Goal: Information Seeking & Learning: Check status

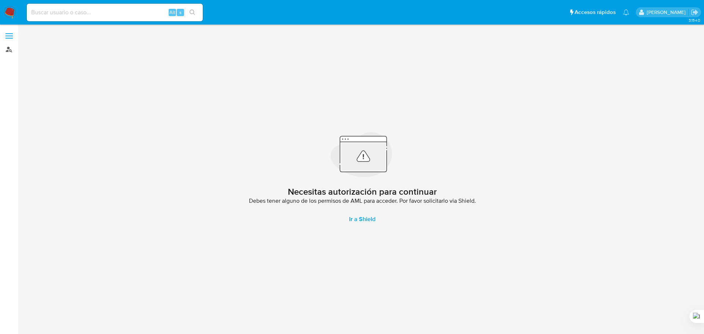
click at [9, 51] on link "Buscador de personas" at bounding box center [43, 49] width 87 height 11
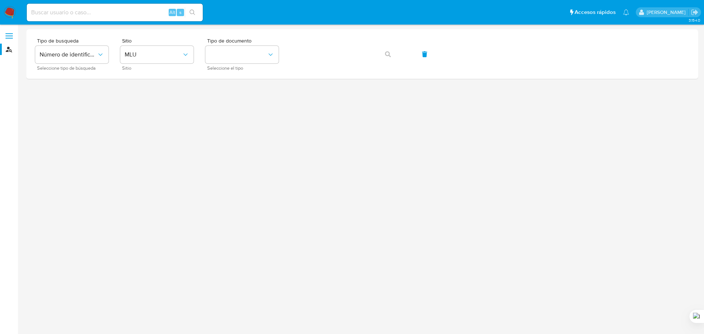
click at [11, 36] on span at bounding box center [8, 36] width 7 height 1
click at [0, 0] on input "checkbox" at bounding box center [0, 0] width 0 height 0
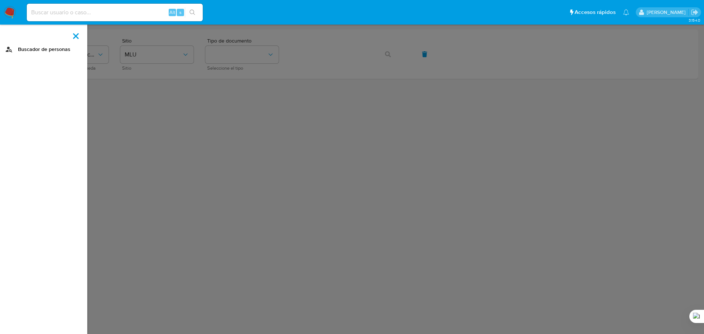
click at [39, 49] on link "Buscador de personas" at bounding box center [43, 49] width 87 height 11
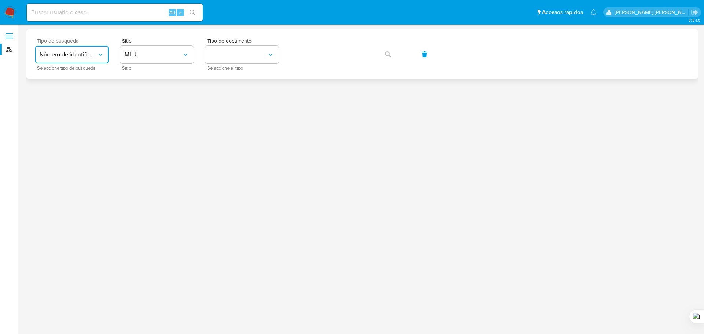
click at [105, 59] on button "Número de identificación" at bounding box center [71, 55] width 73 height 18
click at [78, 78] on span "Número de identificación" at bounding box center [70, 78] width 60 height 15
click at [150, 58] on button "site_id" at bounding box center [156, 55] width 73 height 18
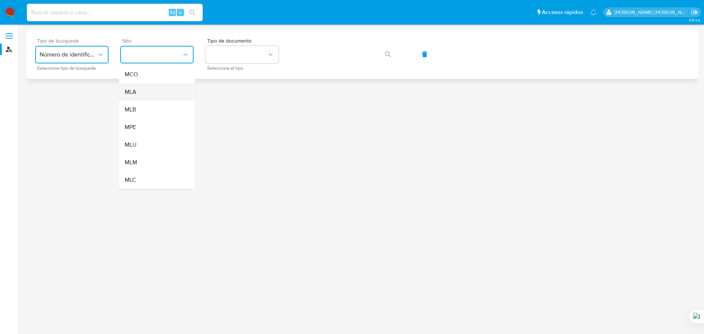
click at [144, 94] on div "MLA" at bounding box center [155, 92] width 60 height 18
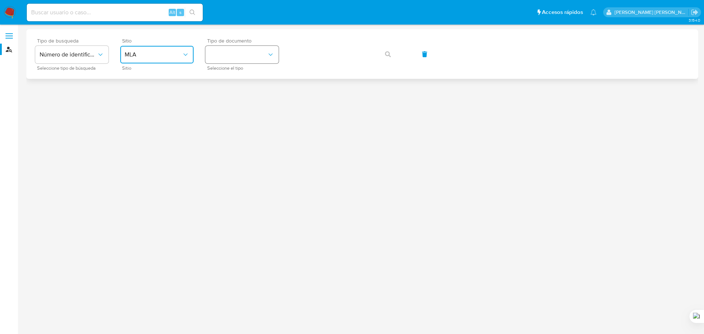
click at [214, 58] on button "identificationType" at bounding box center [241, 55] width 73 height 18
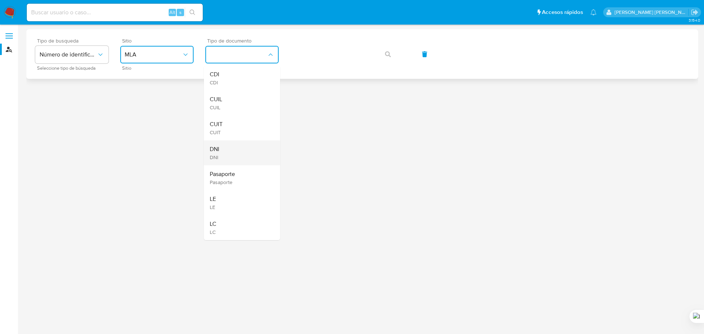
click at [226, 152] on div "DNI DNI" at bounding box center [240, 152] width 60 height 25
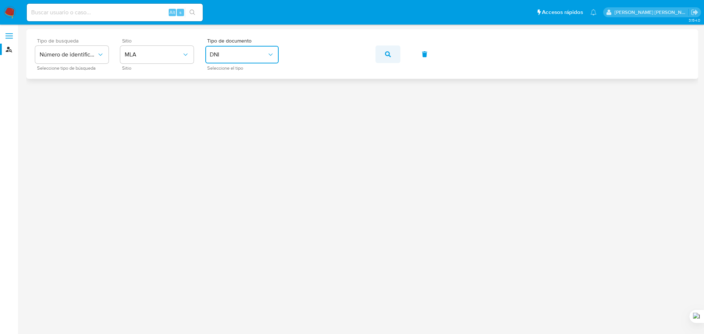
click at [389, 56] on icon "button" at bounding box center [388, 54] width 6 height 6
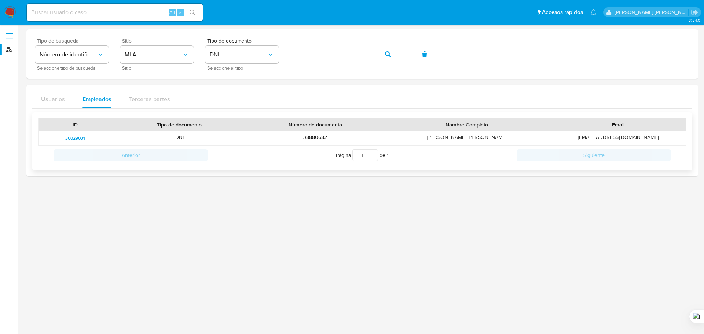
click at [80, 139] on span "30029031" at bounding box center [75, 138] width 20 height 9
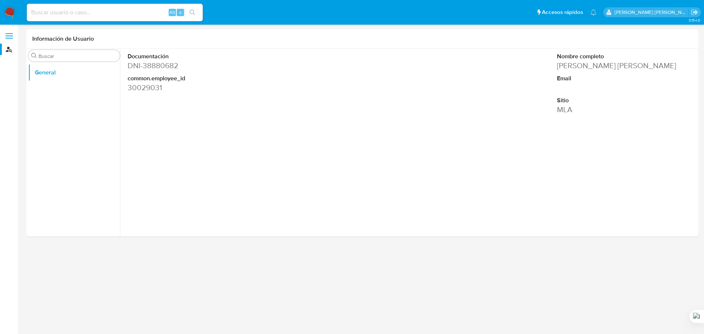
click at [5, 40] on label at bounding box center [9, 35] width 18 height 15
click at [0, 0] on input "checkbox" at bounding box center [0, 0] width 0 height 0
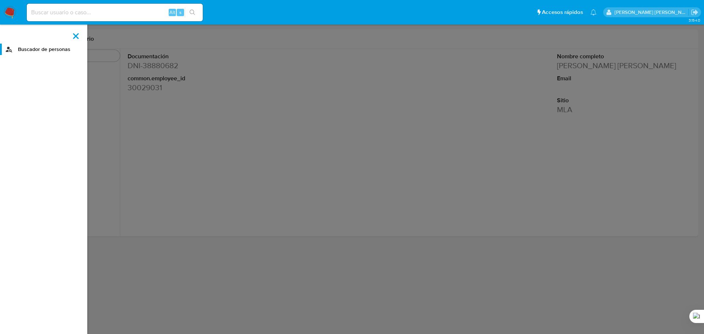
click at [110, 14] on input at bounding box center [115, 13] width 176 height 10
type input "fravega"
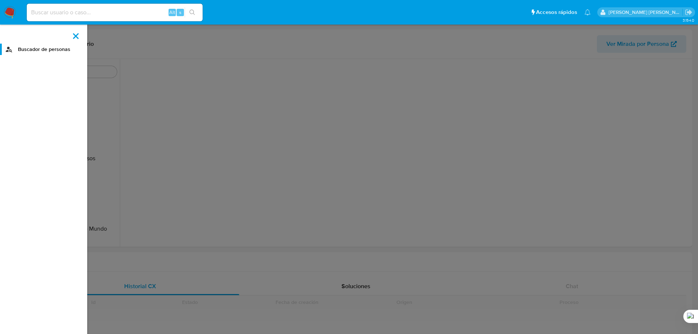
scroll to position [151, 0]
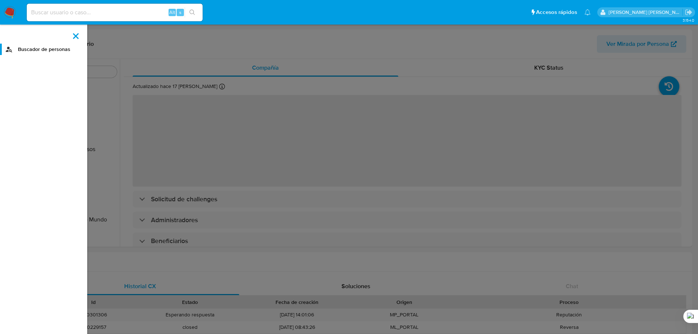
click at [80, 38] on label at bounding box center [76, 35] width 18 height 15
click at [0, 0] on input "checkbox" at bounding box center [0, 0] width 0 height 0
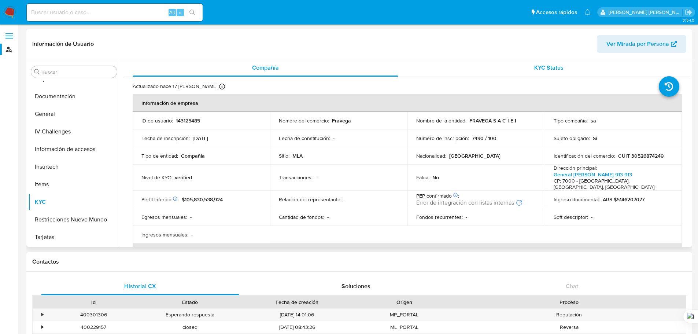
select select "10"
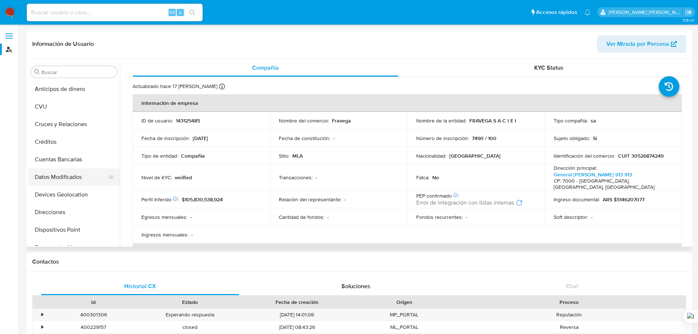
scroll to position [0, 0]
click at [63, 111] on button "CVU" at bounding box center [71, 107] width 86 height 18
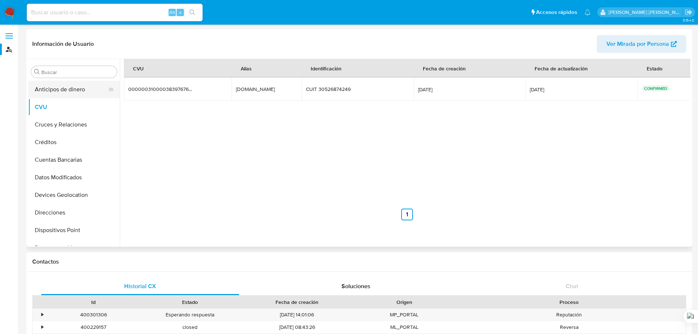
click at [75, 95] on button "Anticipos de dinero" at bounding box center [71, 90] width 86 height 18
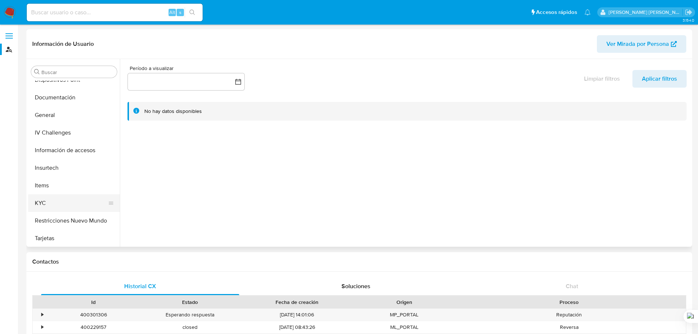
scroll to position [151, 0]
click at [66, 204] on button "KYC" at bounding box center [71, 202] width 86 height 18
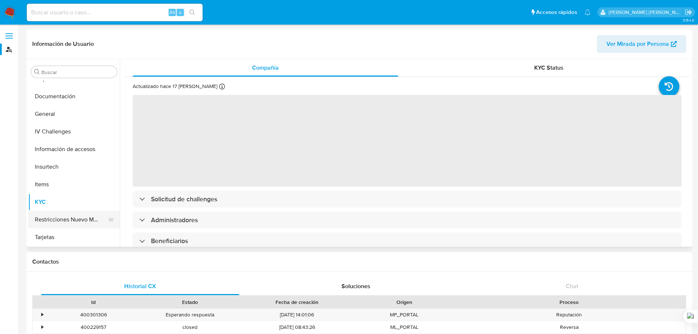
click at [77, 222] on button "Restricciones Nuevo Mundo" at bounding box center [71, 220] width 86 height 18
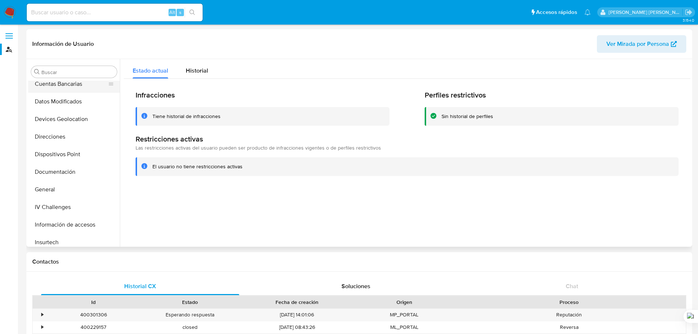
scroll to position [0, 0]
